Goal: Navigation & Orientation: Understand site structure

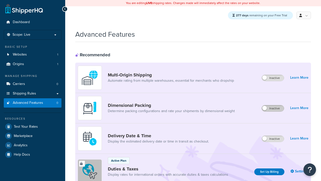
click at [273, 108] on label "Inactive" at bounding box center [273, 108] width 22 height 6
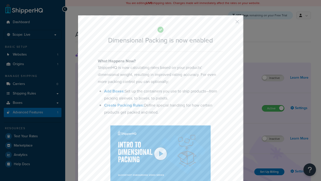
click at [230, 23] on button "button" at bounding box center [229, 23] width 1 height 1
